Goal: Complete application form

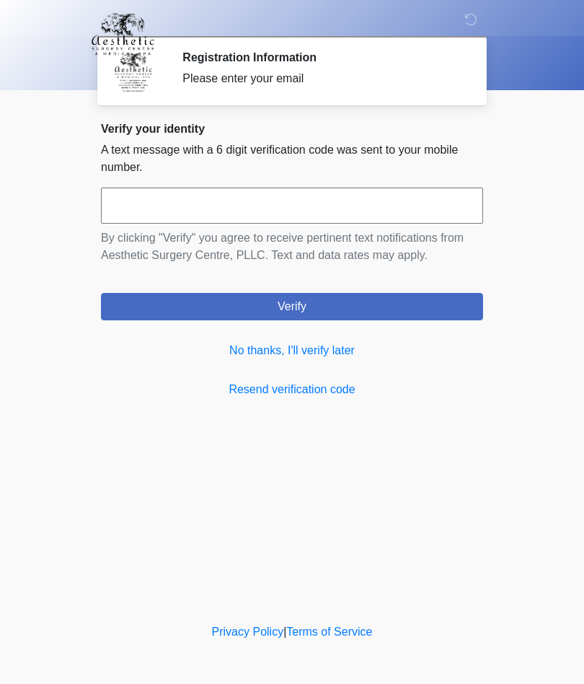
click at [342, 354] on link "No thanks, I'll verify later" at bounding box center [292, 350] width 382 height 17
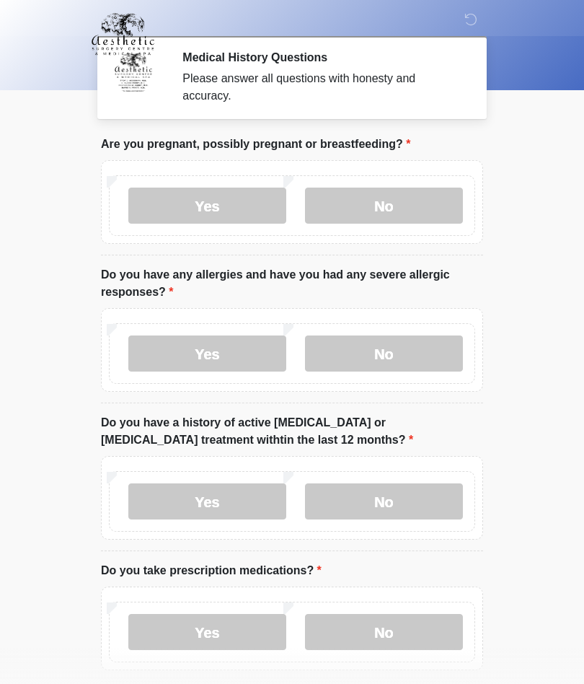
click at [382, 205] on label "No" at bounding box center [384, 206] width 158 height 36
click at [400, 350] on label "No" at bounding box center [384, 354] width 158 height 36
click at [382, 491] on label "No" at bounding box center [384, 501] width 158 height 36
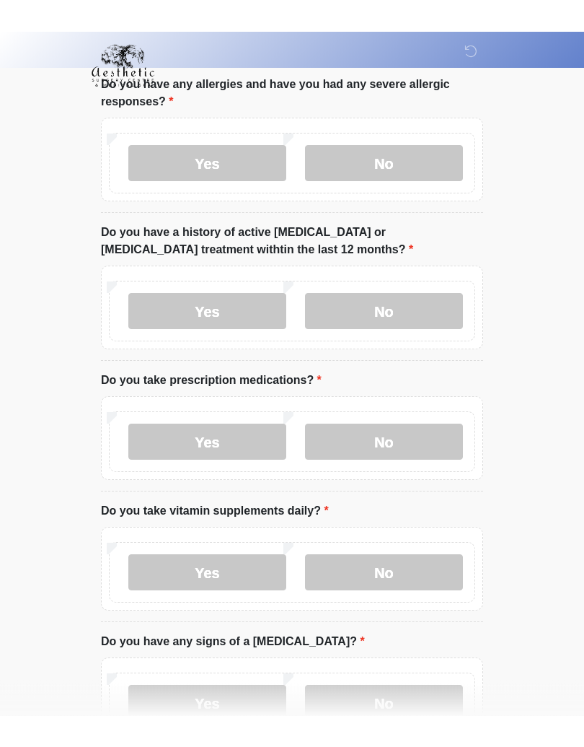
scroll to position [165, 0]
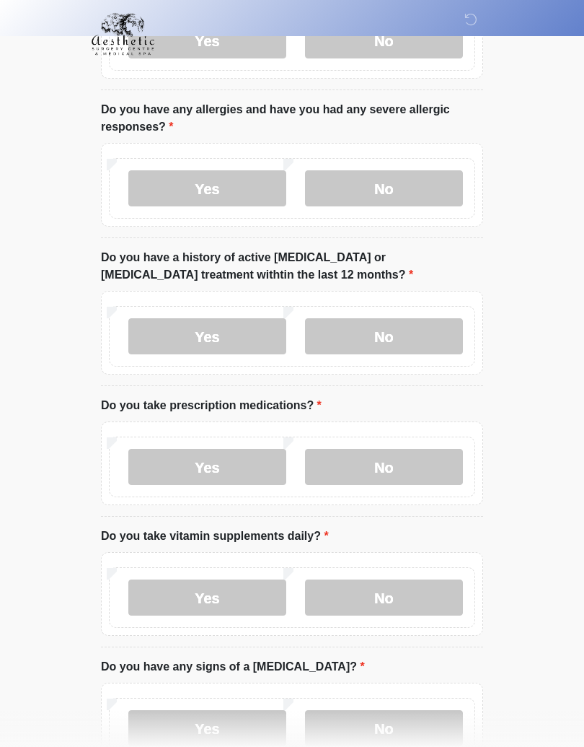
click at [389, 457] on label "No" at bounding box center [384, 467] width 158 height 36
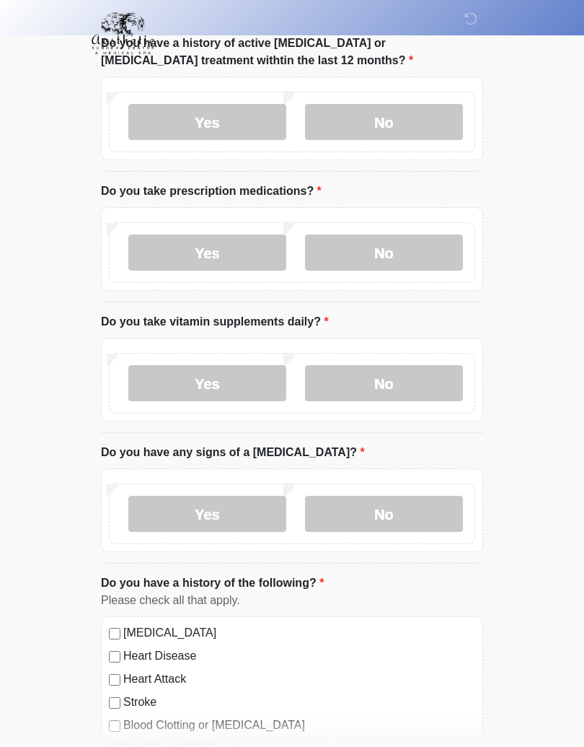
scroll to position [385, 0]
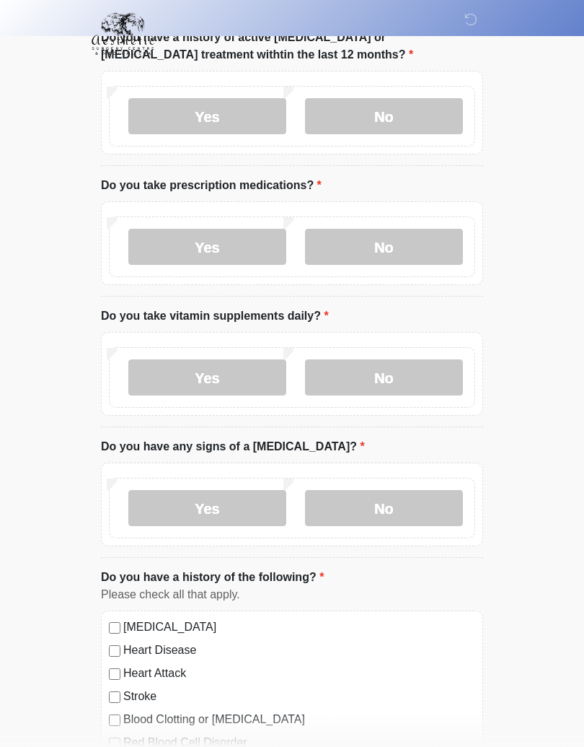
click at [203, 376] on label "Yes" at bounding box center [207, 378] width 158 height 36
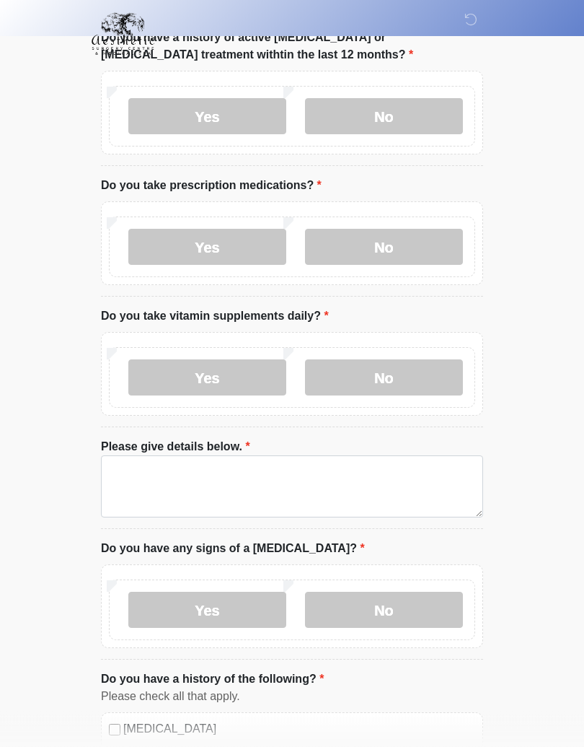
scroll to position [385, 0]
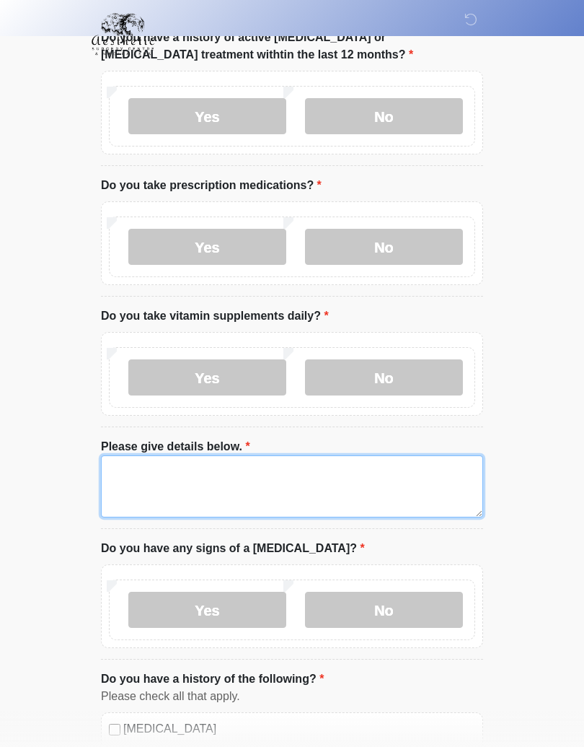
click at [195, 485] on textarea "Please give details below." at bounding box center [292, 486] width 382 height 62
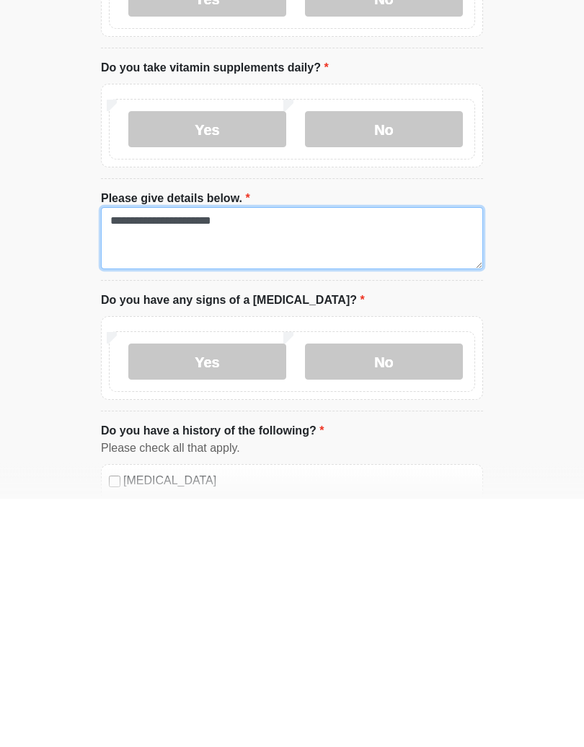
type textarea "**********"
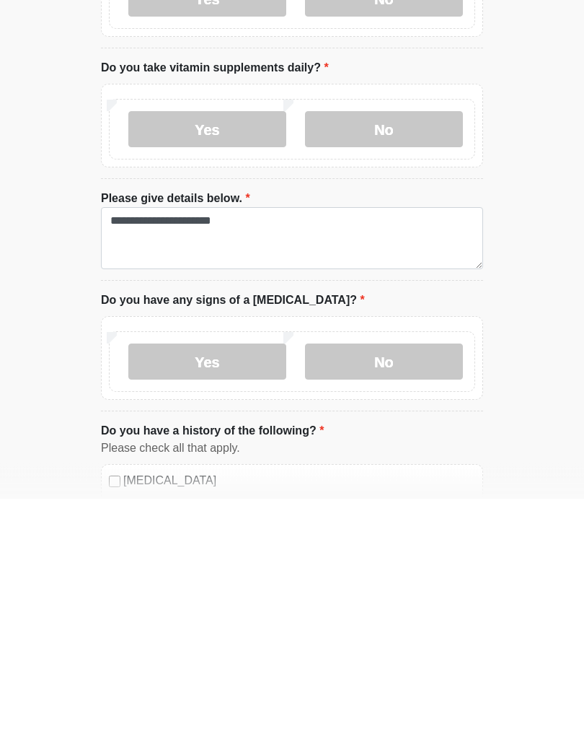
click at [393, 592] on label "No" at bounding box center [384, 610] width 158 height 36
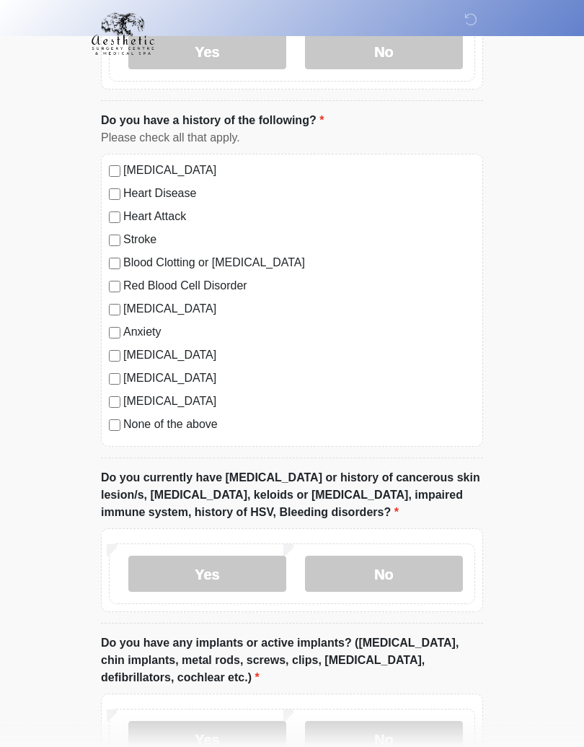
scroll to position [963, 0]
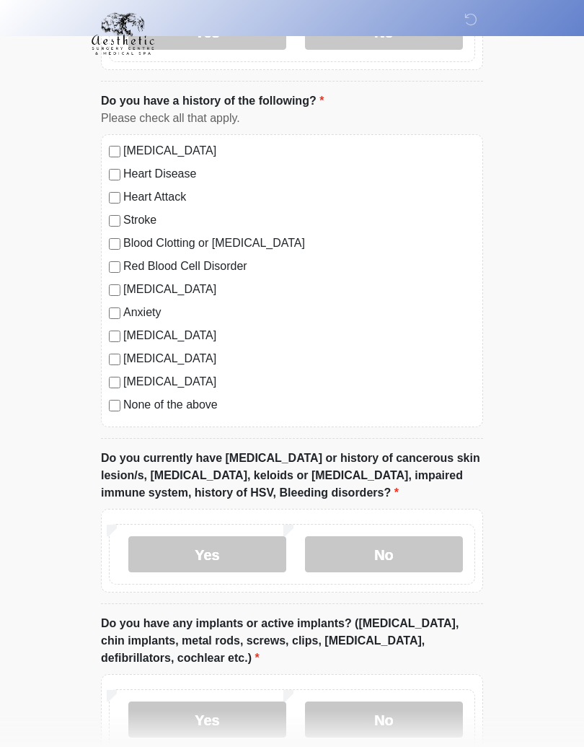
click at [403, 553] on label "No" at bounding box center [384, 555] width 158 height 36
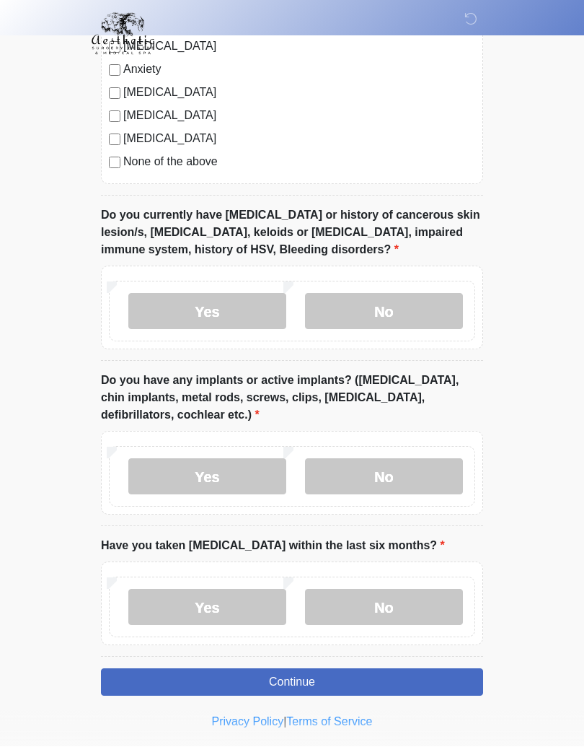
scroll to position [1209, 0]
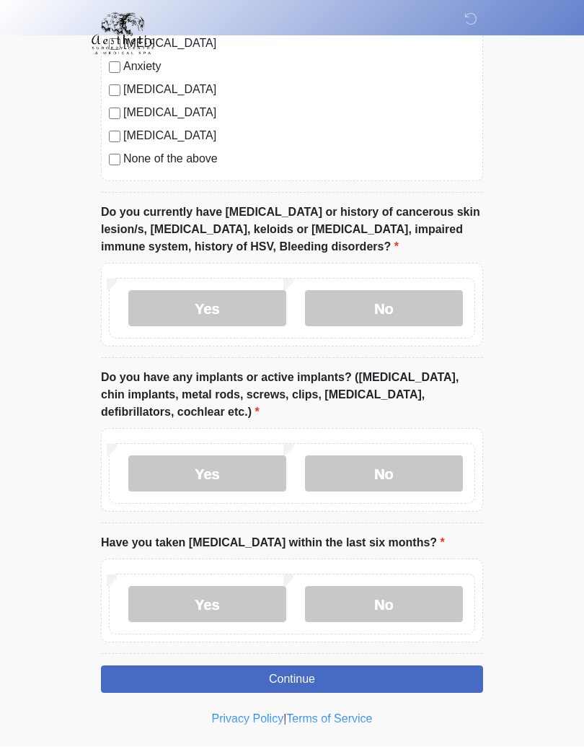
click at [224, 469] on label "Yes" at bounding box center [207, 474] width 158 height 36
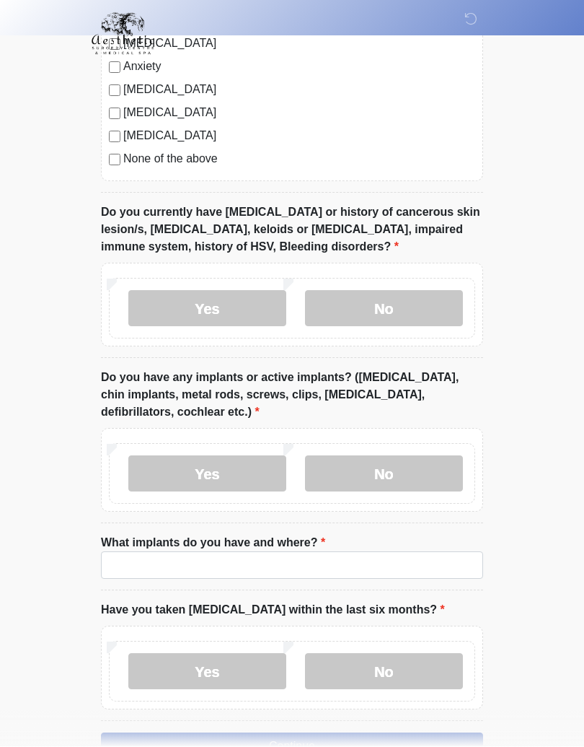
scroll to position [1209, 0]
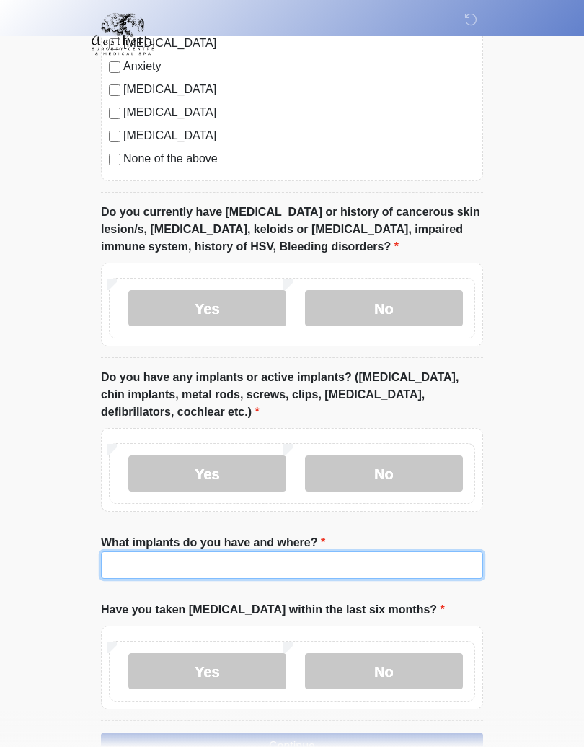
click at [242, 559] on input "What implants do you have and where?" at bounding box center [292, 564] width 382 height 27
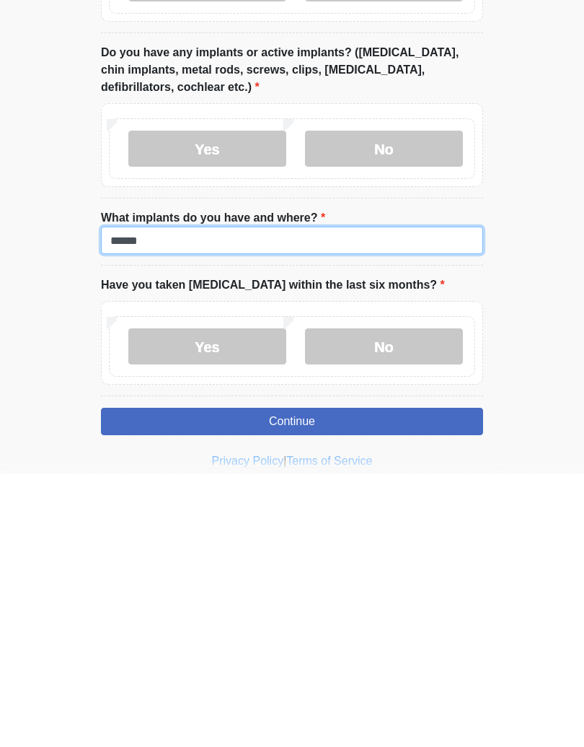
type input "******"
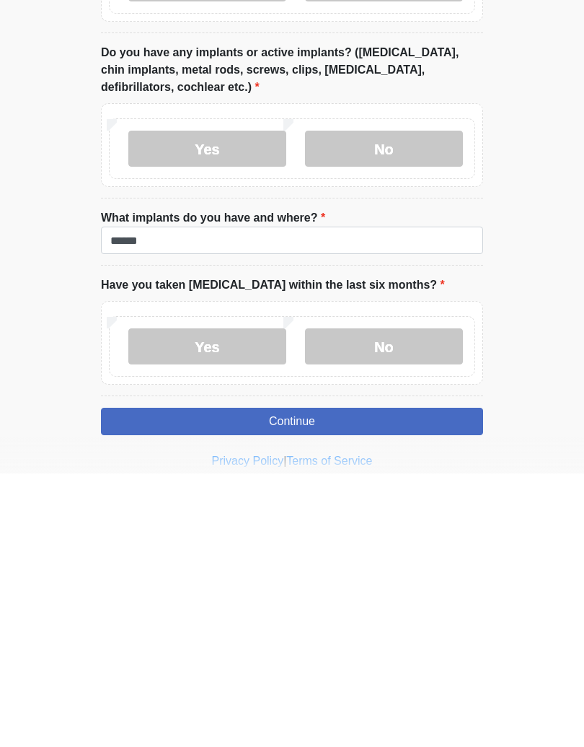
click at [403, 602] on label "No" at bounding box center [384, 620] width 158 height 36
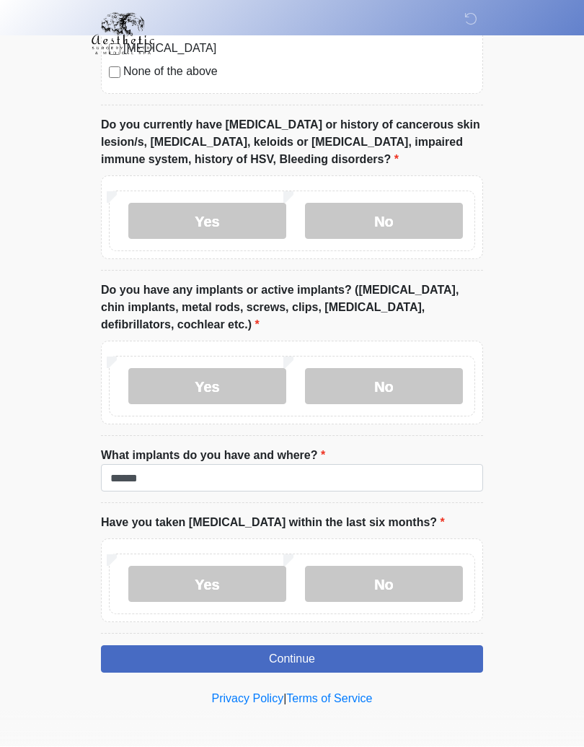
click at [314, 649] on button "Continue" at bounding box center [292, 659] width 382 height 27
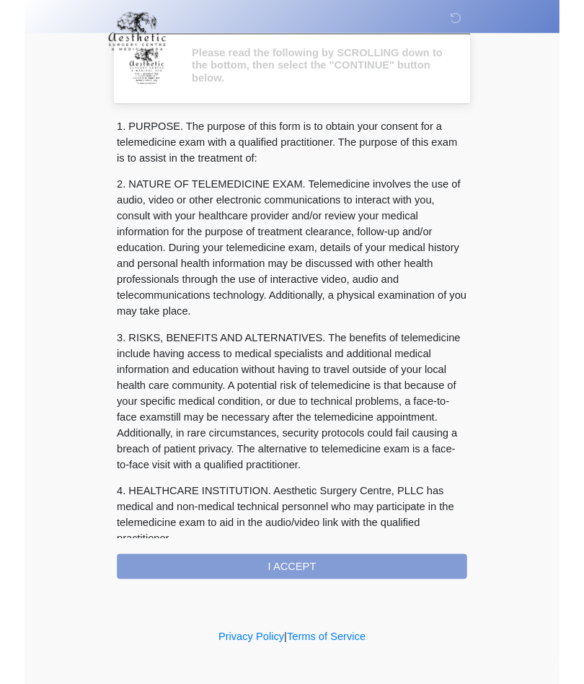
scroll to position [25, 0]
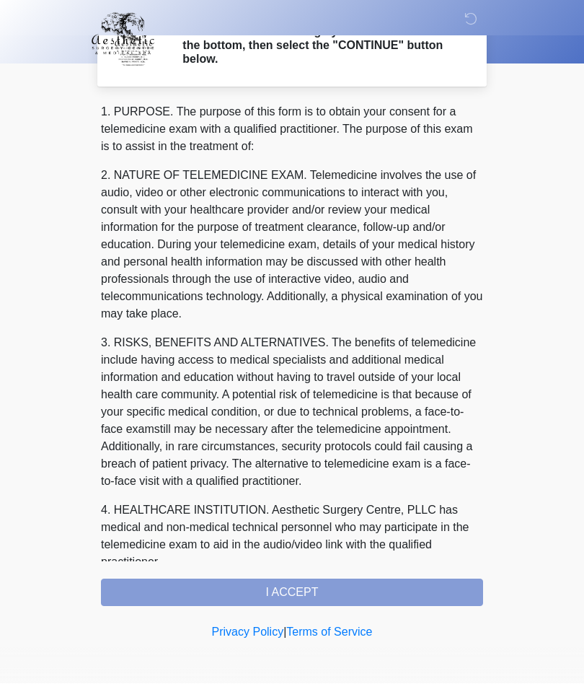
click at [311, 597] on div "1. PURPOSE. The purpose of this form is to obtain your consent for a telemedici…" at bounding box center [292, 355] width 382 height 503
click at [292, 591] on div "1. PURPOSE. The purpose of this form is to obtain your consent for a telemedici…" at bounding box center [292, 355] width 382 height 503
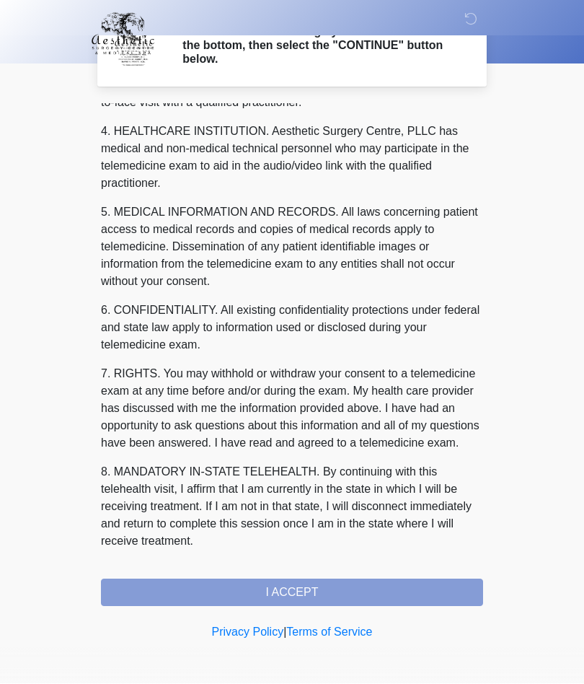
scroll to position [396, 0]
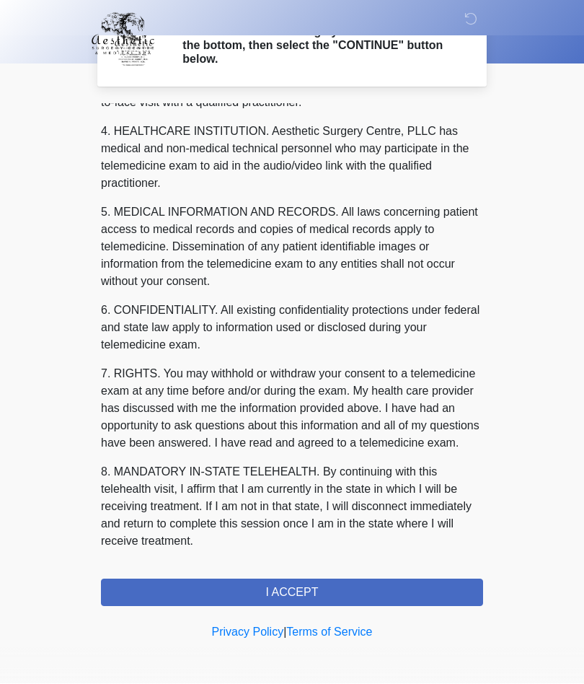
click at [302, 591] on button "I ACCEPT" at bounding box center [292, 592] width 382 height 27
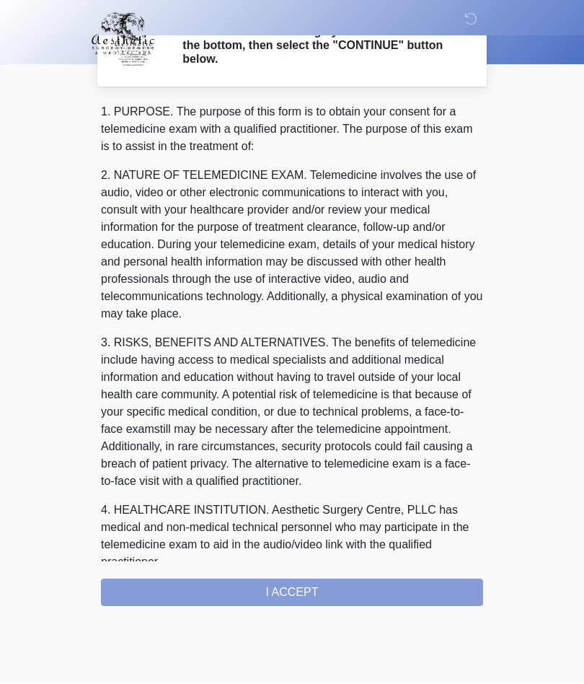
scroll to position [0, 0]
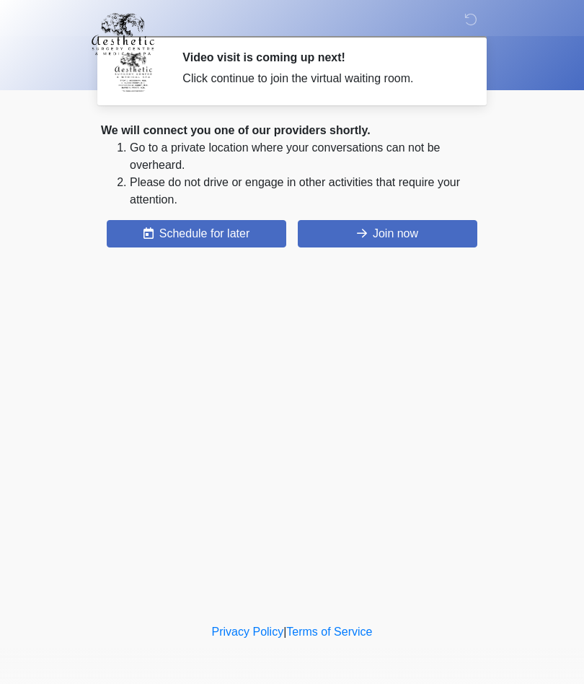
click at [434, 232] on button "Join now" at bounding box center [388, 233] width 180 height 27
click at [440, 246] on button "Join now" at bounding box center [388, 233] width 180 height 27
